Goal: Navigation & Orientation: Understand site structure

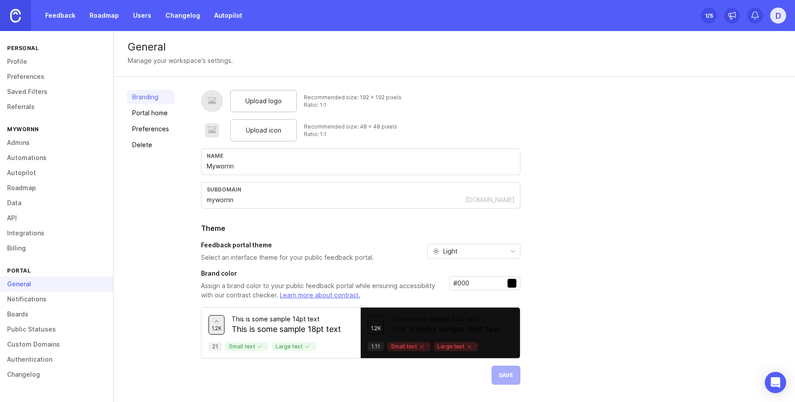
click at [35, 58] on link "Profile" at bounding box center [56, 61] width 113 height 15
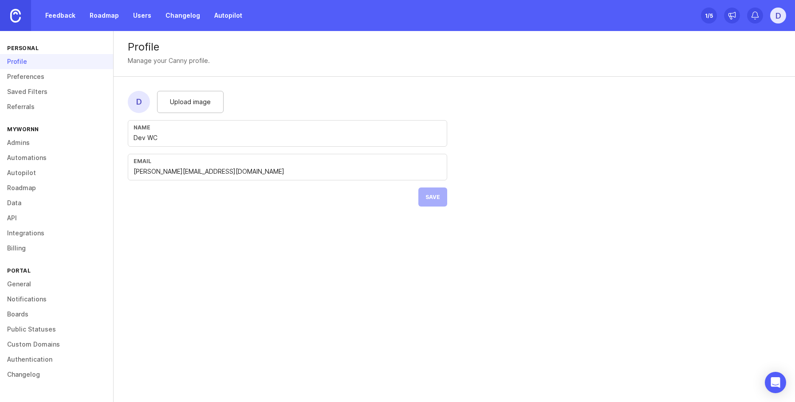
click at [133, 18] on link "Users" at bounding box center [142, 16] width 29 height 16
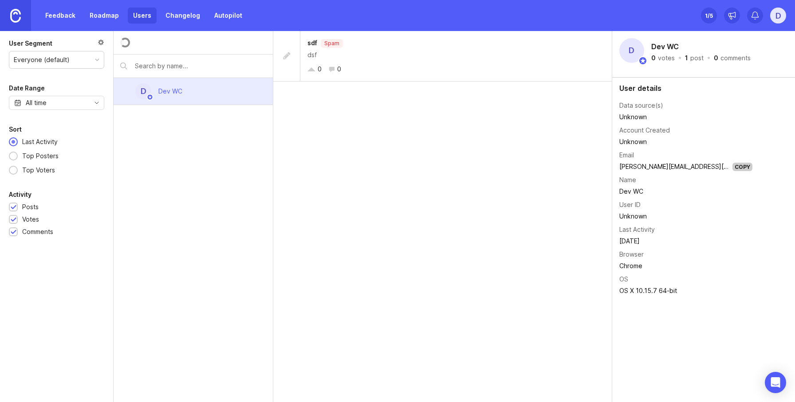
click at [719, 14] on div "Set up Canny 1 /5 D" at bounding box center [743, 15] width 85 height 31
click at [713, 19] on div "Set up Canny 1 /5" at bounding box center [709, 15] width 16 height 12
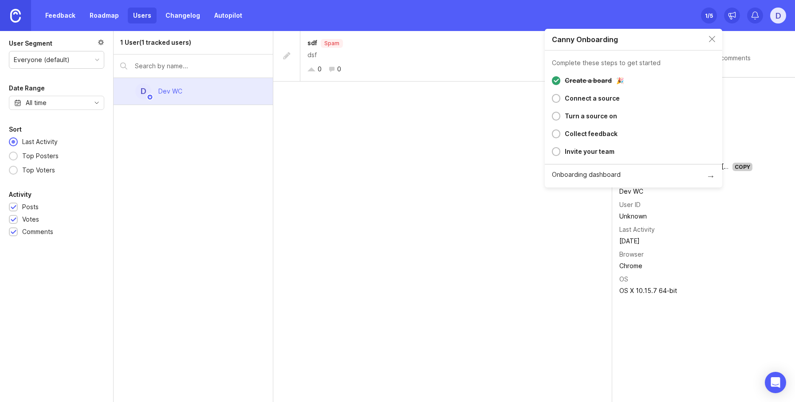
click at [557, 98] on div at bounding box center [556, 98] width 8 height 9
click at [573, 100] on div "Connect a source" at bounding box center [592, 98] width 55 height 11
click at [561, 249] on div "sdf Spam dsf 0 0" at bounding box center [442, 216] width 339 height 371
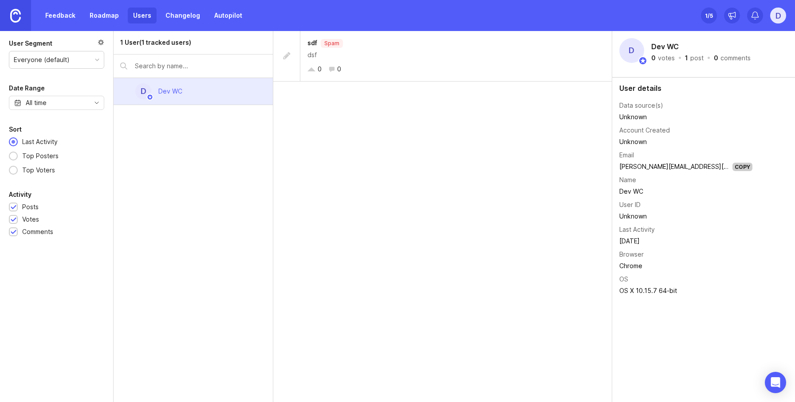
click at [219, 17] on link "Autopilot" at bounding box center [228, 16] width 39 height 16
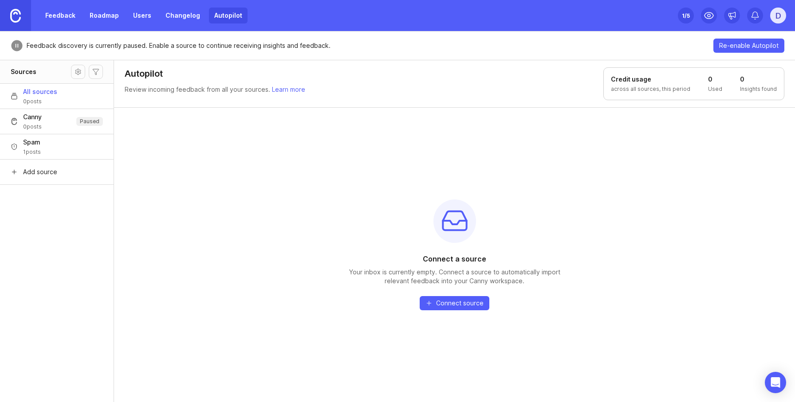
click at [100, 20] on link "Roadmap" at bounding box center [104, 16] width 40 height 16
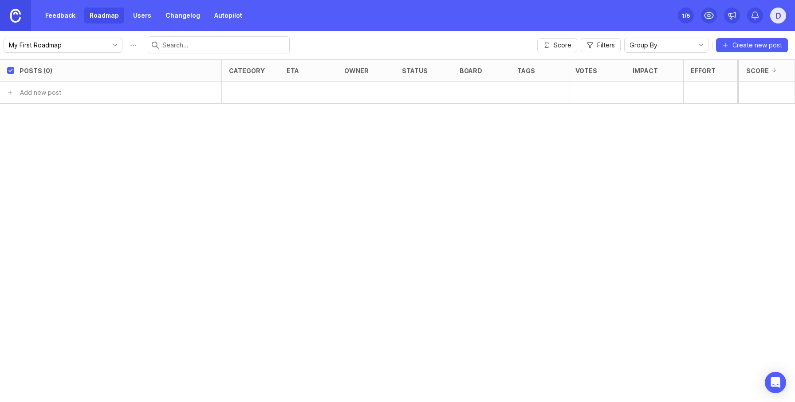
click at [432, 329] on div "Posts (0) category eta owner status board tags Votes Impact Effort Score Add ne…" at bounding box center [397, 230] width 795 height 343
drag, startPoint x: 621, startPoint y: 287, endPoint x: 629, endPoint y: 198, distance: 89.0
click at [621, 286] on div "Posts (0) category eta owner status board tags Votes Impact Effort Score Add ne…" at bounding box center [397, 230] width 795 height 343
click at [565, 39] on button "Score" at bounding box center [557, 45] width 40 height 14
click at [598, 53] on div "My First Roadmap Score Filters Group By Create new post" at bounding box center [397, 45] width 795 height 28
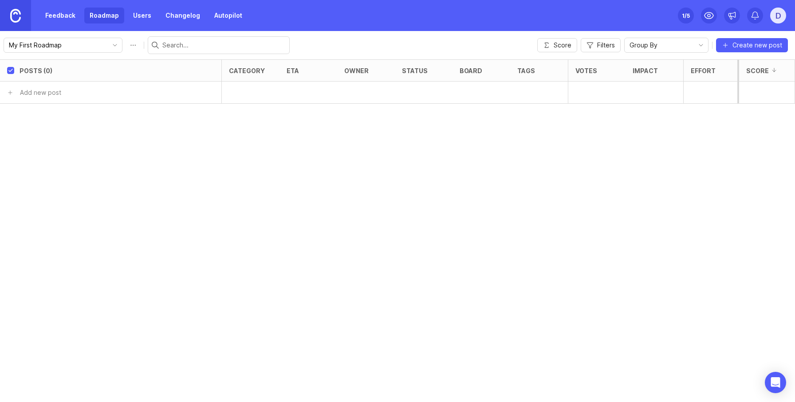
click at [600, 47] on span "Filters" at bounding box center [606, 45] width 18 height 9
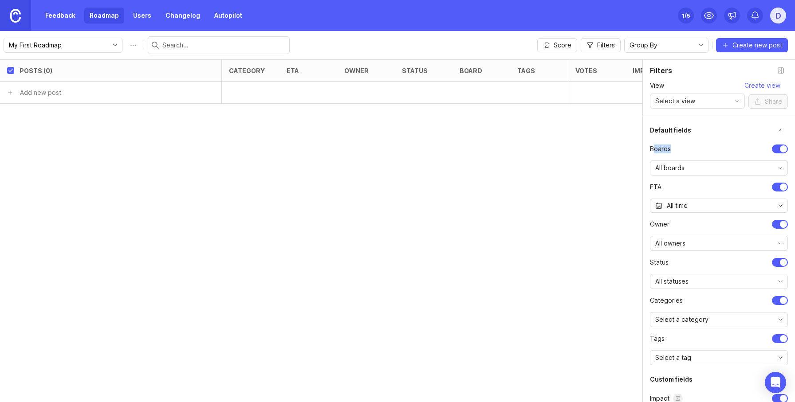
drag, startPoint x: 669, startPoint y: 152, endPoint x: 655, endPoint y: 154, distance: 14.3
click at [655, 152] on ul "Boards All boards ETA All time owner All owners status All statuses Categories …" at bounding box center [719, 255] width 138 height 221
click at [665, 167] on span "All boards" at bounding box center [669, 168] width 29 height 10
click at [540, 212] on div "Posts (0) category eta owner status board tags Votes Impact Effort Score Add ne…" at bounding box center [397, 230] width 795 height 343
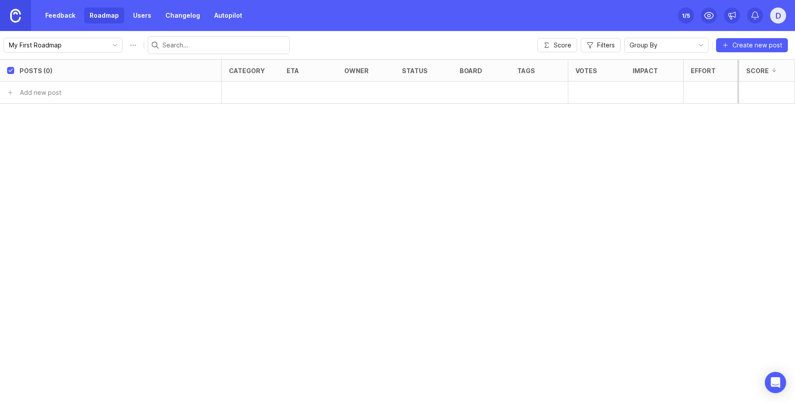
click at [592, 42] on icon "button" at bounding box center [589, 45] width 7 height 7
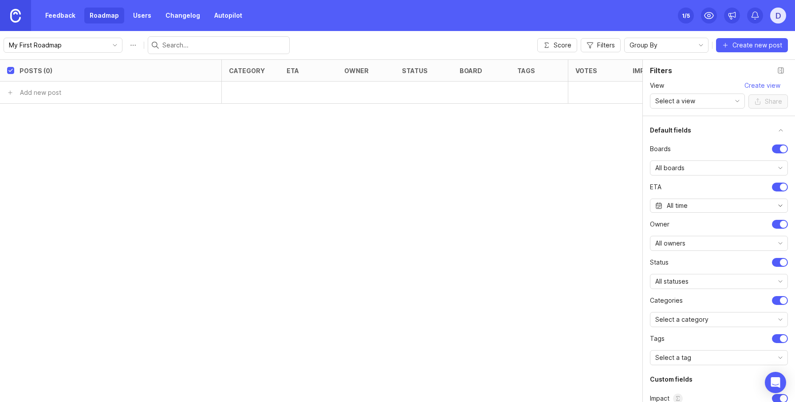
click at [494, 230] on div "Posts (0) category eta owner status board tags Votes Impact Effort Score Add ne…" at bounding box center [397, 230] width 795 height 343
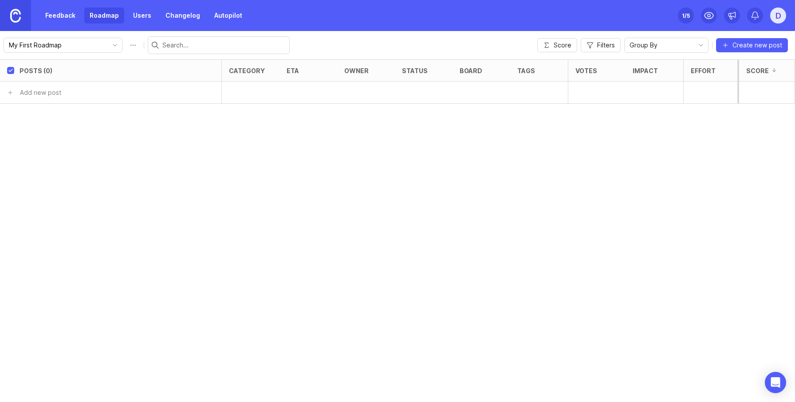
click at [745, 174] on div "Posts (0) category eta owner status board tags Votes Impact Effort Score Add ne…" at bounding box center [397, 230] width 795 height 343
click at [604, 47] on span "Filters" at bounding box center [606, 45] width 18 height 9
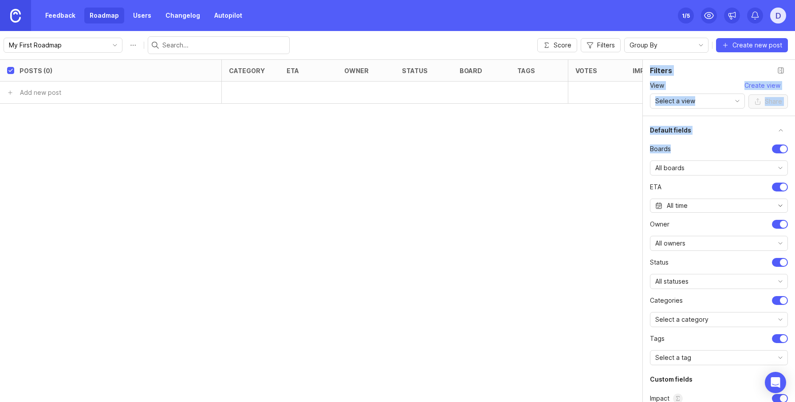
drag, startPoint x: 677, startPoint y: 148, endPoint x: 622, endPoint y: 147, distance: 55.0
click at [622, 147] on body "Feedback Roadmap Users Changelog Autopilot Set up Canny 1 /5 D My First Roadmap…" at bounding box center [397, 201] width 795 height 402
click at [703, 165] on div "All boards" at bounding box center [711, 168] width 123 height 14
click at [504, 234] on div "Posts (0) category eta owner status board tags Votes Impact Effort Score Add ne…" at bounding box center [397, 230] width 795 height 343
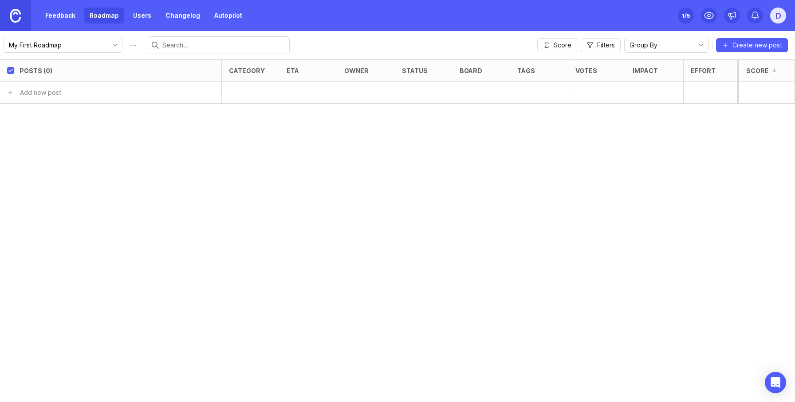
click at [546, 210] on div "Posts (0) category eta owner status board tags Votes Impact Effort Score Add ne…" at bounding box center [397, 230] width 795 height 343
